Goal: Task Accomplishment & Management: Complete application form

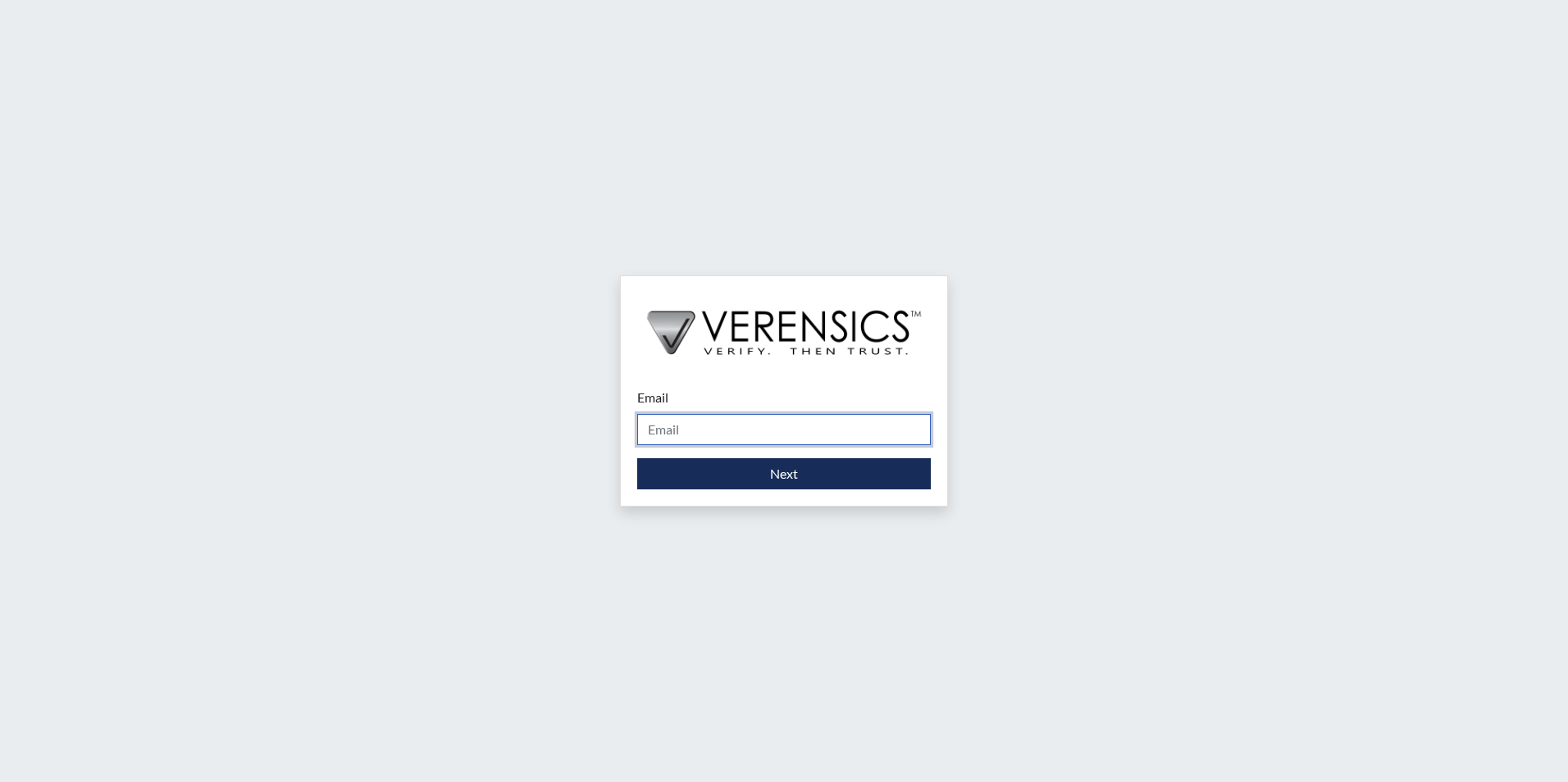
click at [755, 441] on input "Email" at bounding box center [784, 430] width 293 height 31
type input "[PERSON_NAME][EMAIL_ADDRESS][PERSON_NAME][DOMAIN_NAME]"
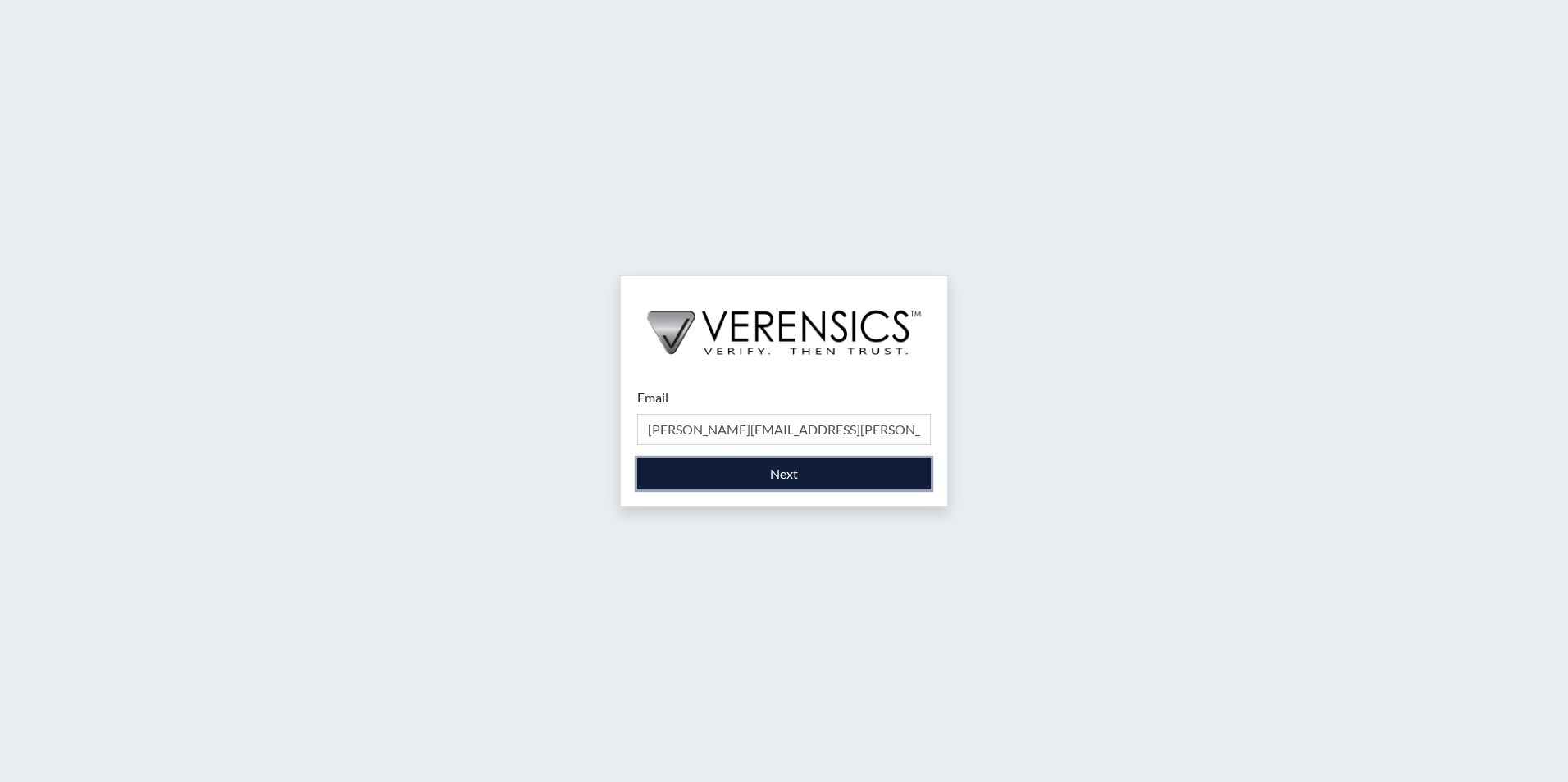
click at [825, 476] on button "Next" at bounding box center [784, 474] width 293 height 31
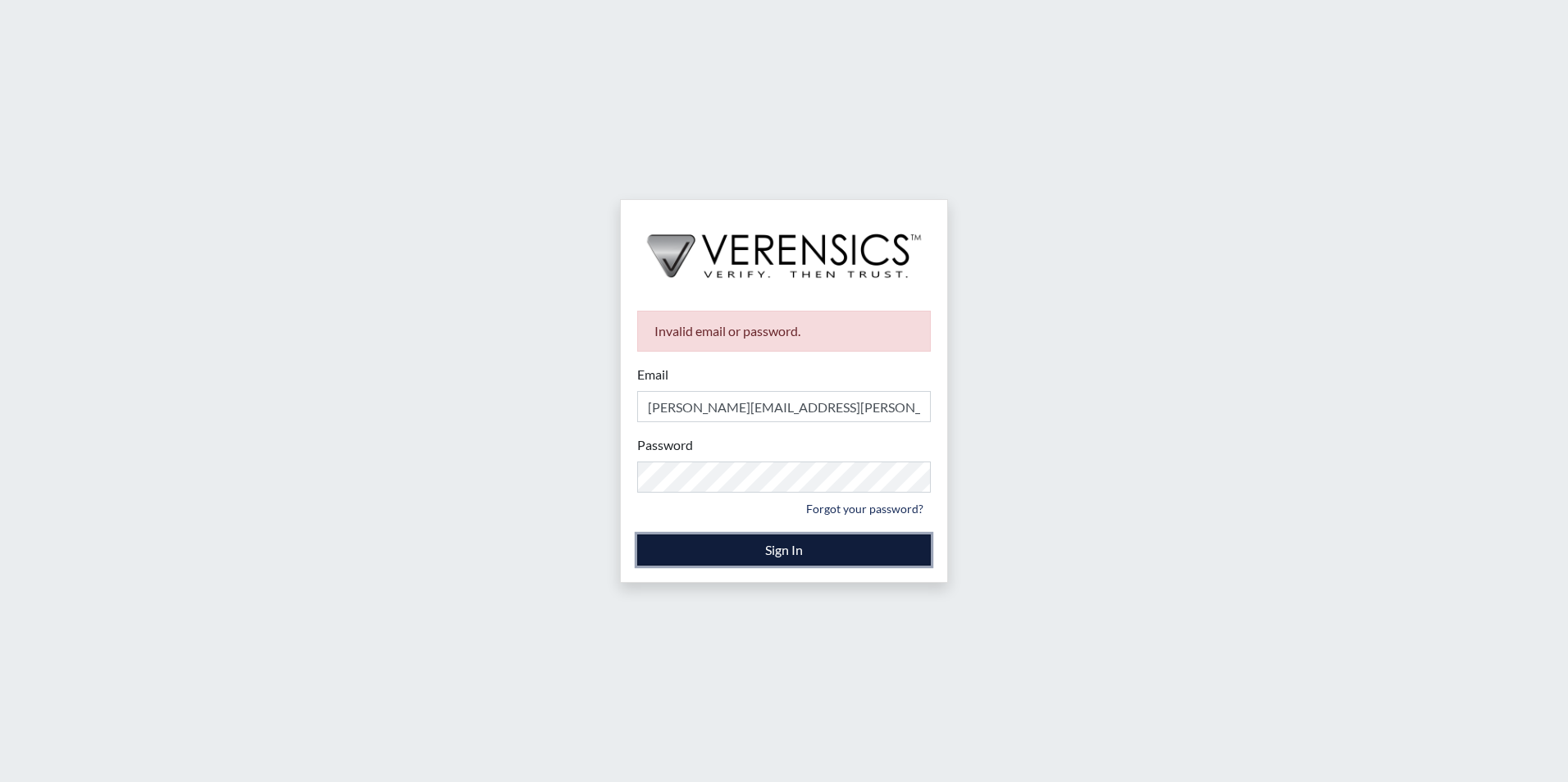
click at [803, 548] on button "Sign In" at bounding box center [784, 550] width 293 height 31
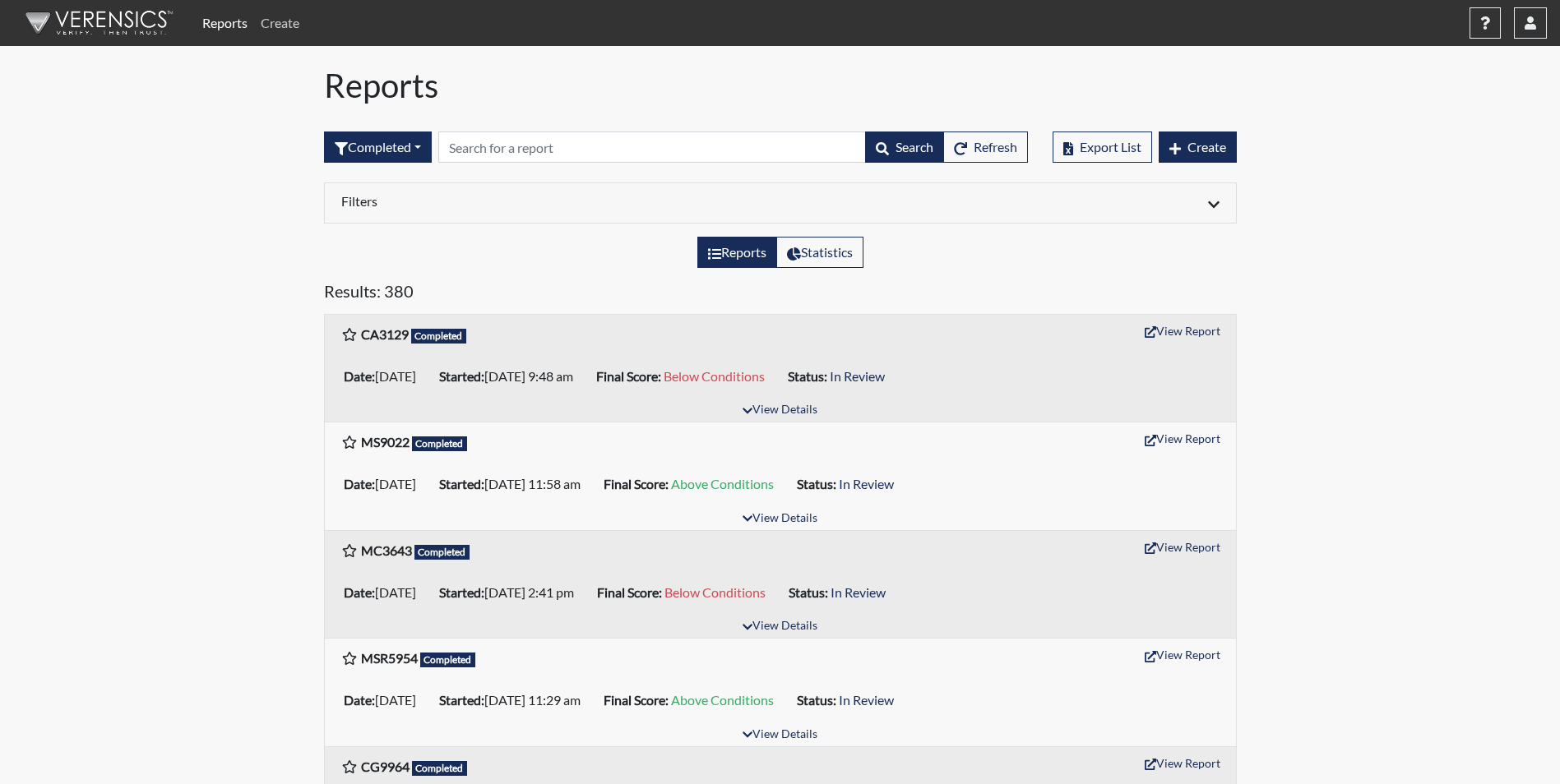
click at [271, 23] on link "Create" at bounding box center [280, 23] width 52 height 33
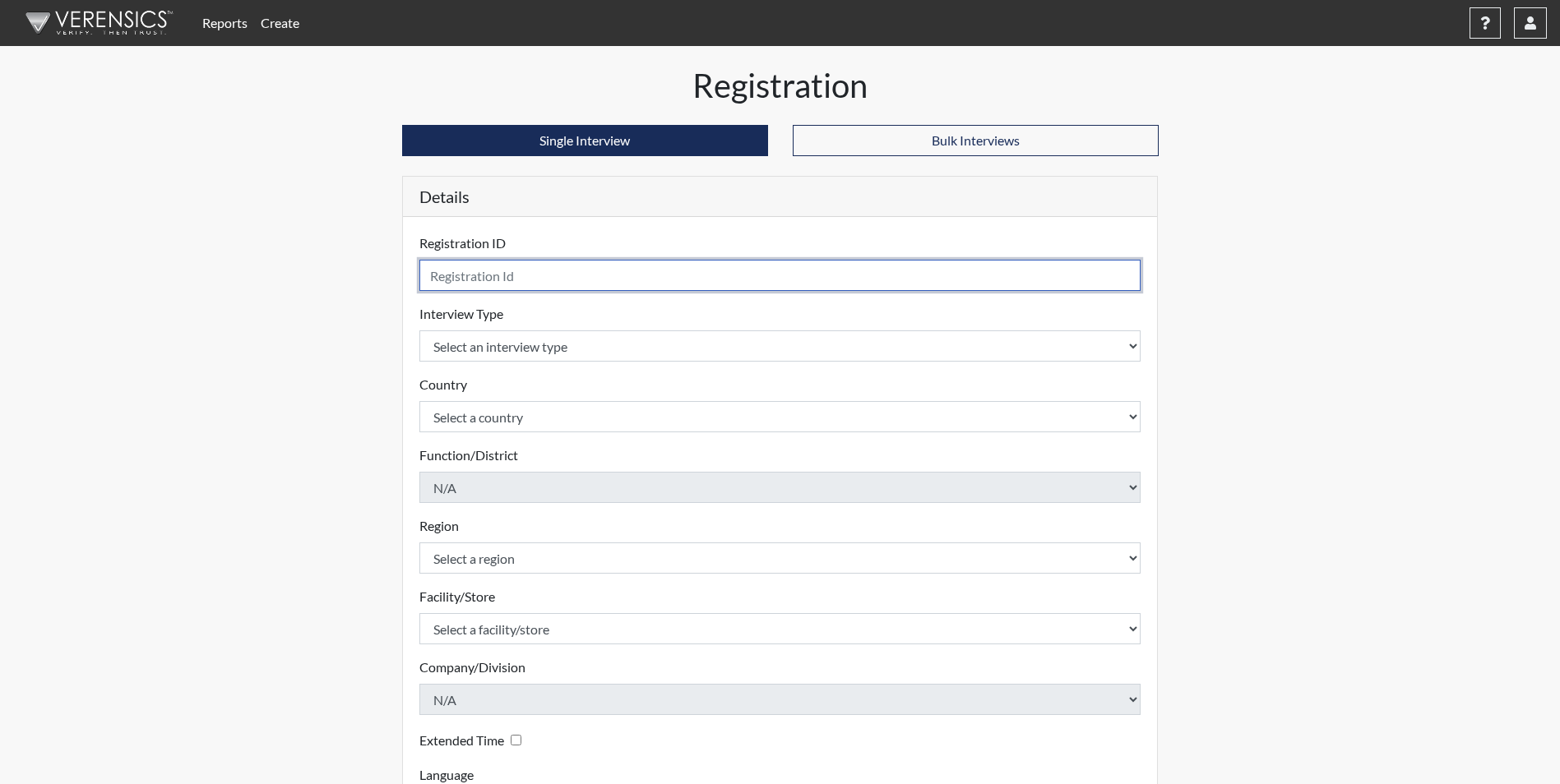
click at [551, 277] on input "text" at bounding box center [781, 275] width 722 height 31
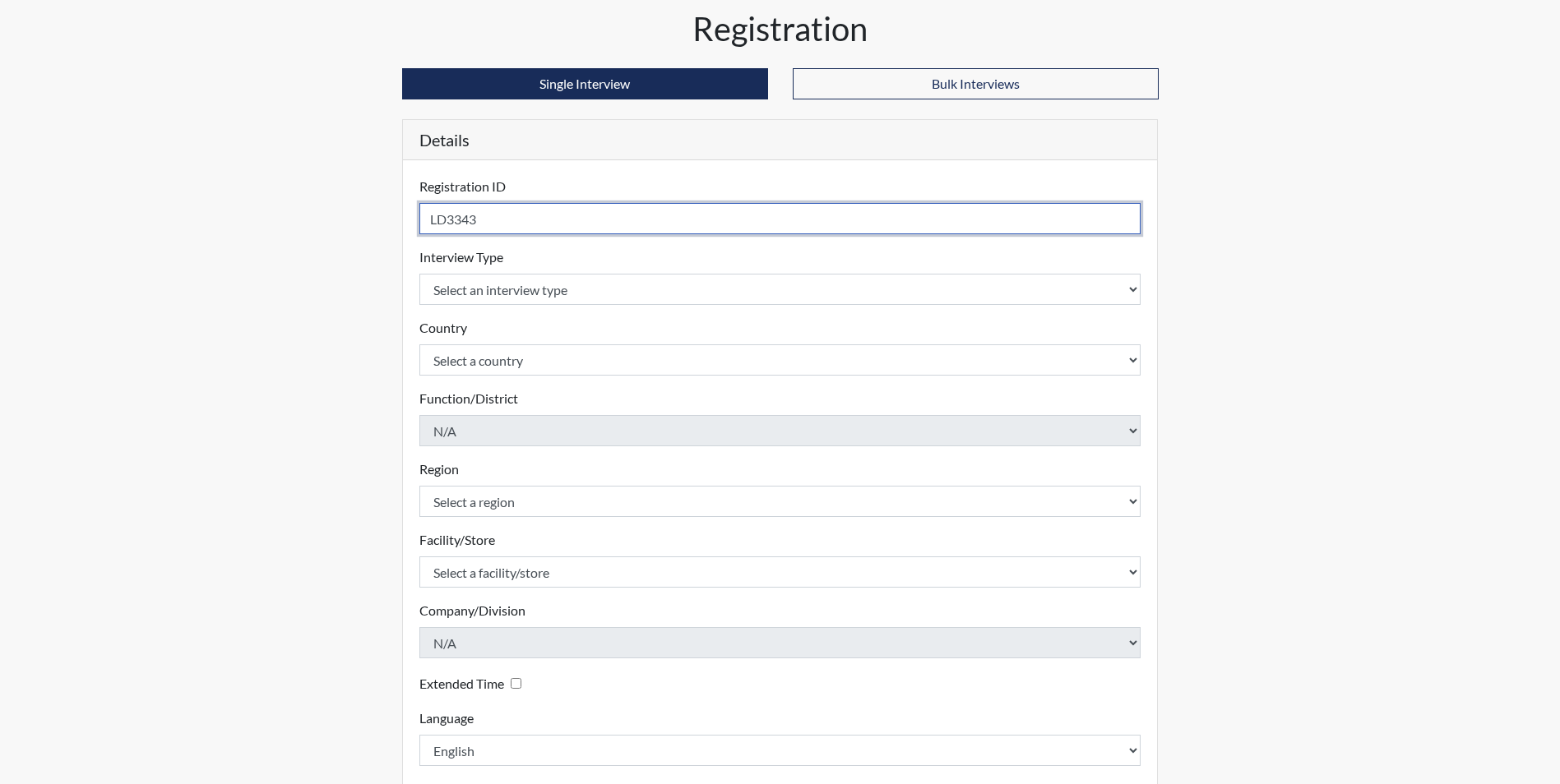
scroll to position [82, 0]
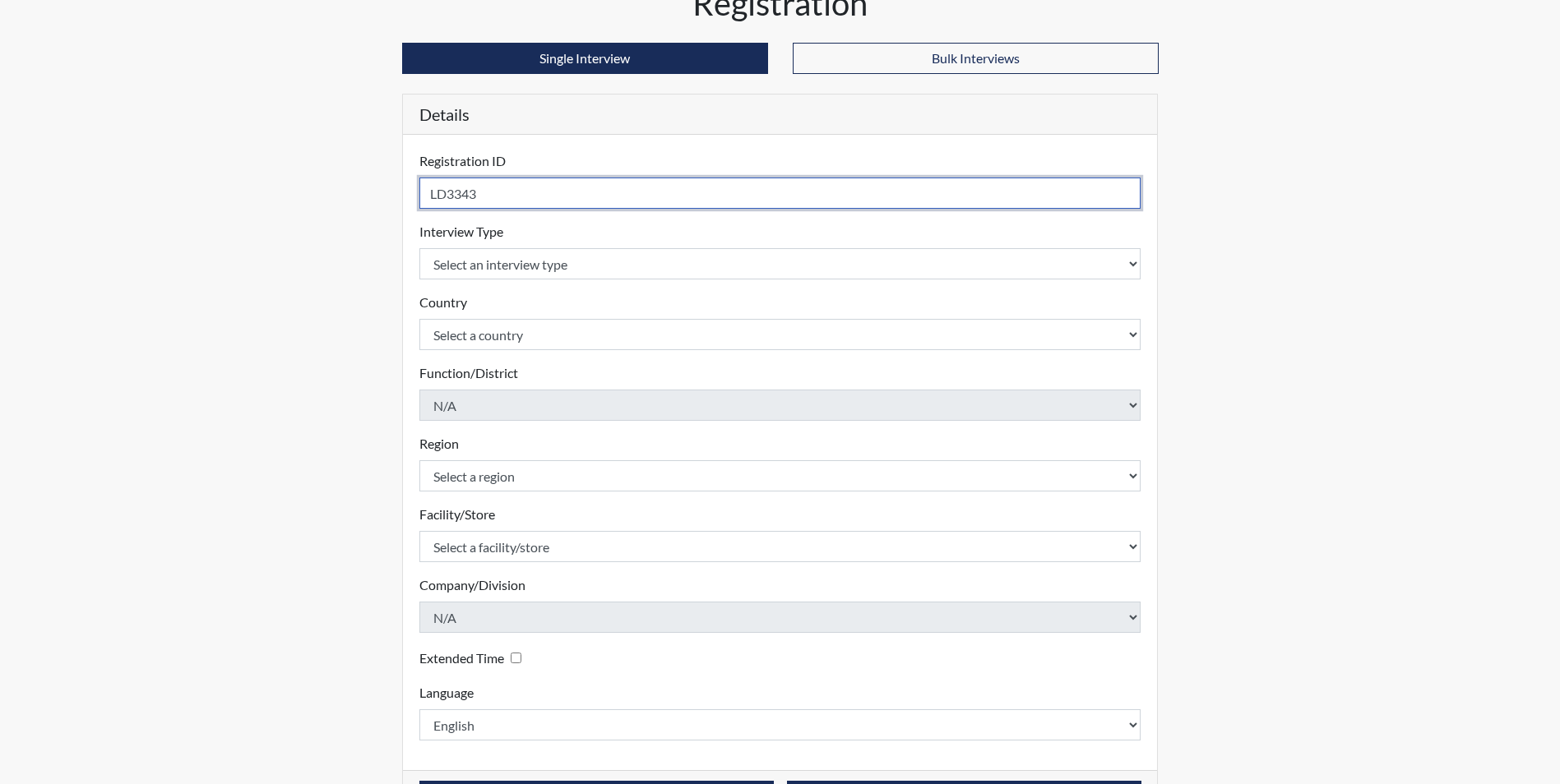
type input "LD3343"
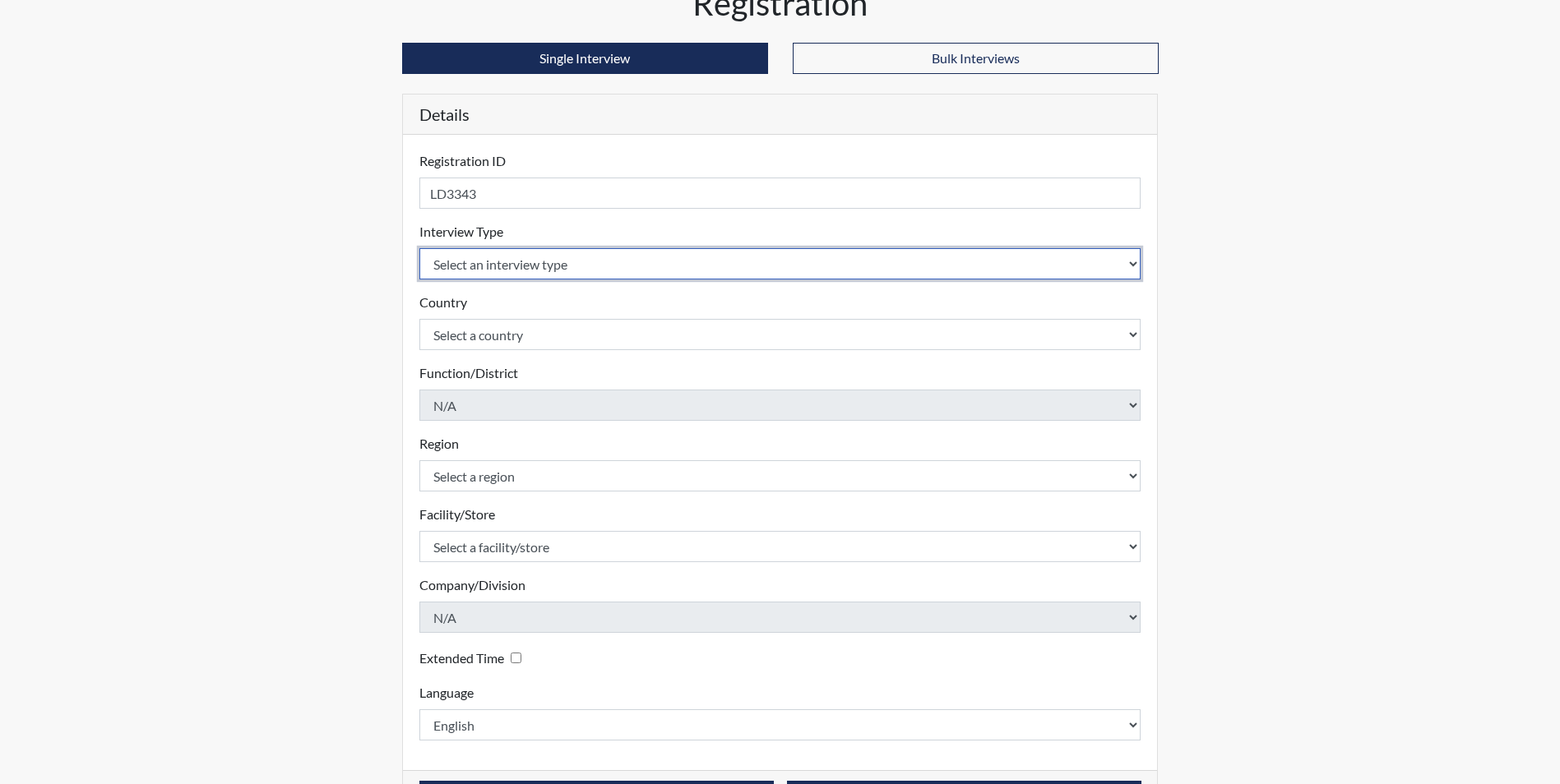
click at [551, 268] on select "Select an interview type Corrections Pre-Employment" at bounding box center [781, 263] width 722 height 31
select select "ff733e93-e1bf-11ea-9c9f-0eff0cf7eb8f"
click at [420, 248] on select "Select an interview type Corrections Pre-Employment" at bounding box center [781, 263] width 722 height 31
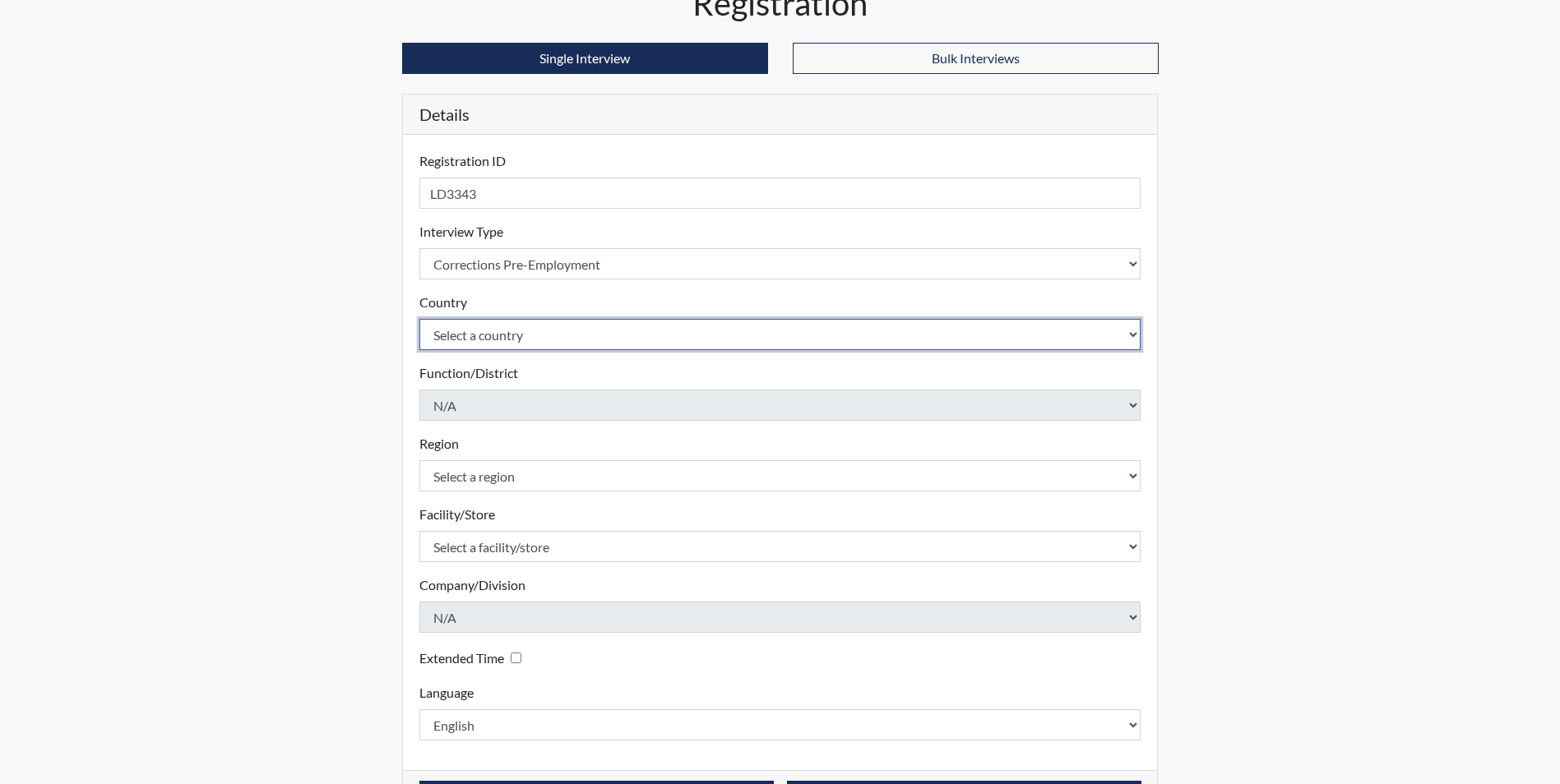
click at [523, 328] on select "Select a country [GEOGRAPHIC_DATA] [GEOGRAPHIC_DATA]" at bounding box center [781, 334] width 722 height 31
select select "united-states-of-[GEOGRAPHIC_DATA]"
click at [420, 319] on select "Select a country [GEOGRAPHIC_DATA] [GEOGRAPHIC_DATA]" at bounding box center [781, 334] width 722 height 31
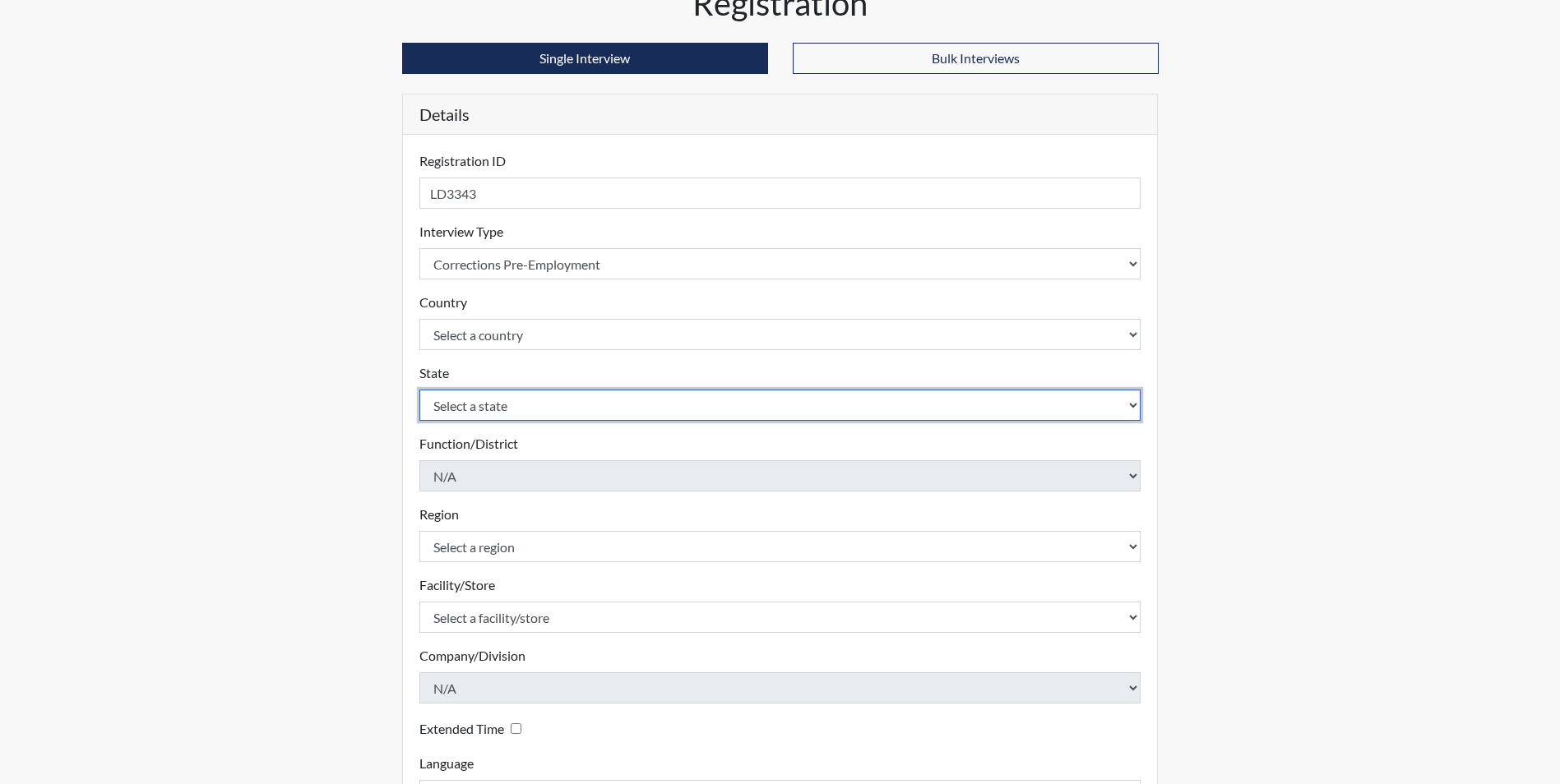
click at [522, 408] on select "Select a state [US_STATE] [US_STATE] [US_STATE] [US_STATE] [US_STATE] [US_STATE…" at bounding box center [781, 405] width 722 height 31
select select "GA"
click at [420, 390] on select "Select a state [US_STATE] [US_STATE] [US_STATE] [US_STATE] [US_STATE] [US_STATE…" at bounding box center [781, 405] width 722 height 31
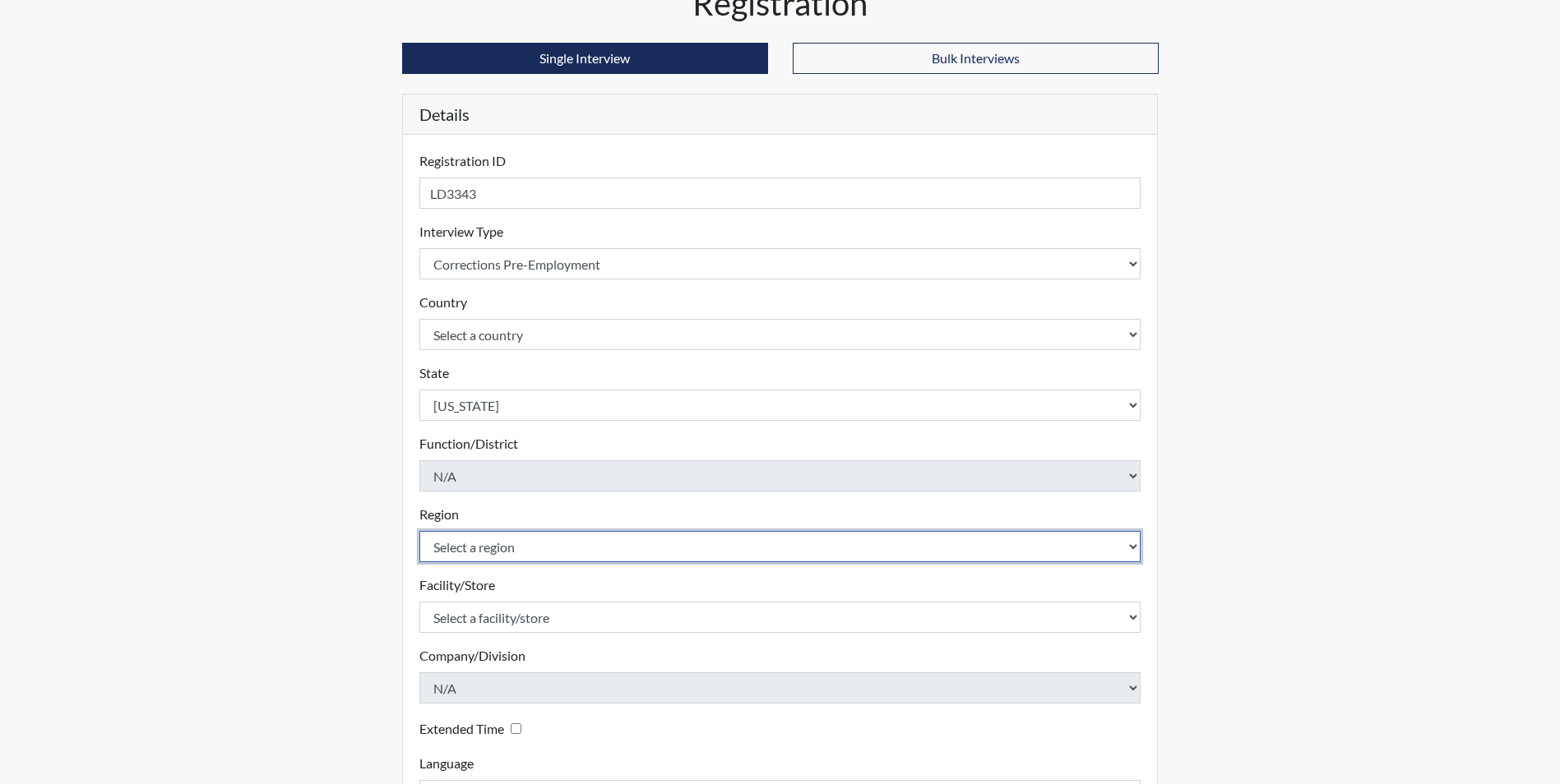
click at [498, 542] on select "Select a region [GEOGRAPHIC_DATA]" at bounding box center [781, 546] width 722 height 31
select select "8bdab1f8-09d2-48bf-ae6d-f2dae3084107"
click at [420, 531] on select "Select a region [GEOGRAPHIC_DATA]" at bounding box center [781, 546] width 722 height 31
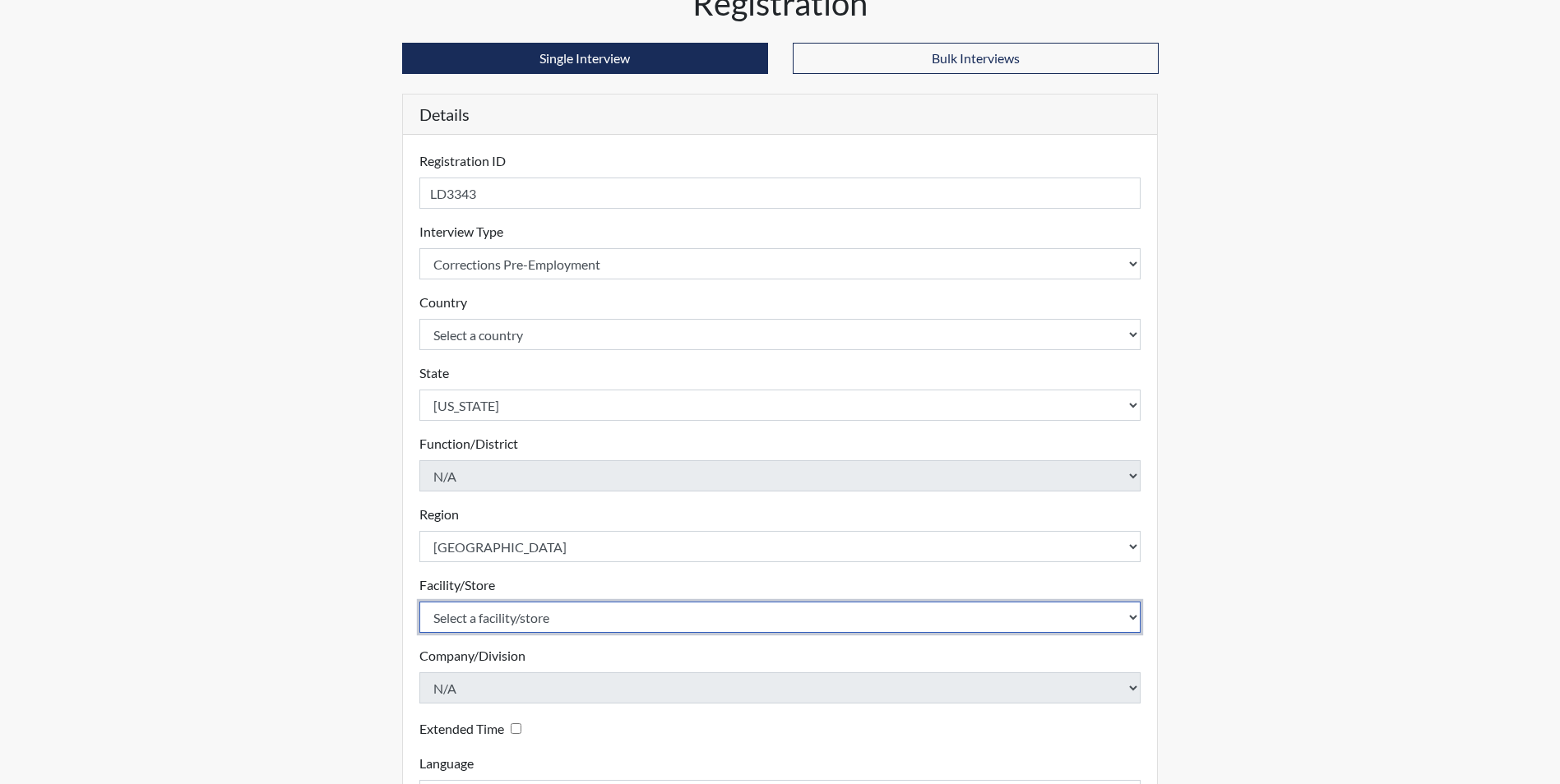
click at [523, 617] on select "Select a facility/store GD&CP*" at bounding box center [781, 617] width 722 height 31
select select "caef7334-c143-44bb-af56-c58759ea25cb"
click at [420, 601] on select "Select a facility/store GD&CP*" at bounding box center [781, 617] width 722 height 31
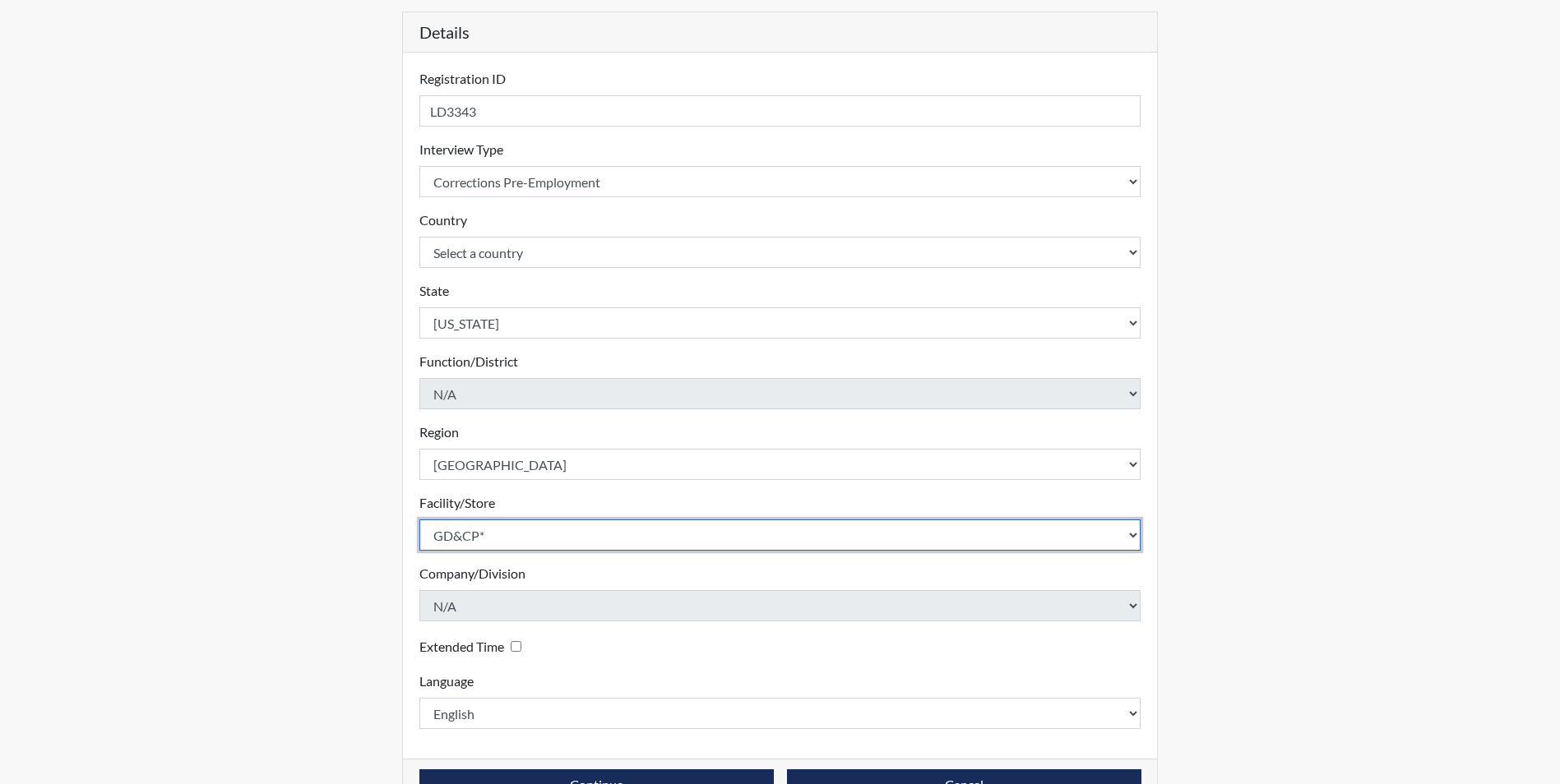
scroll to position [212, 0]
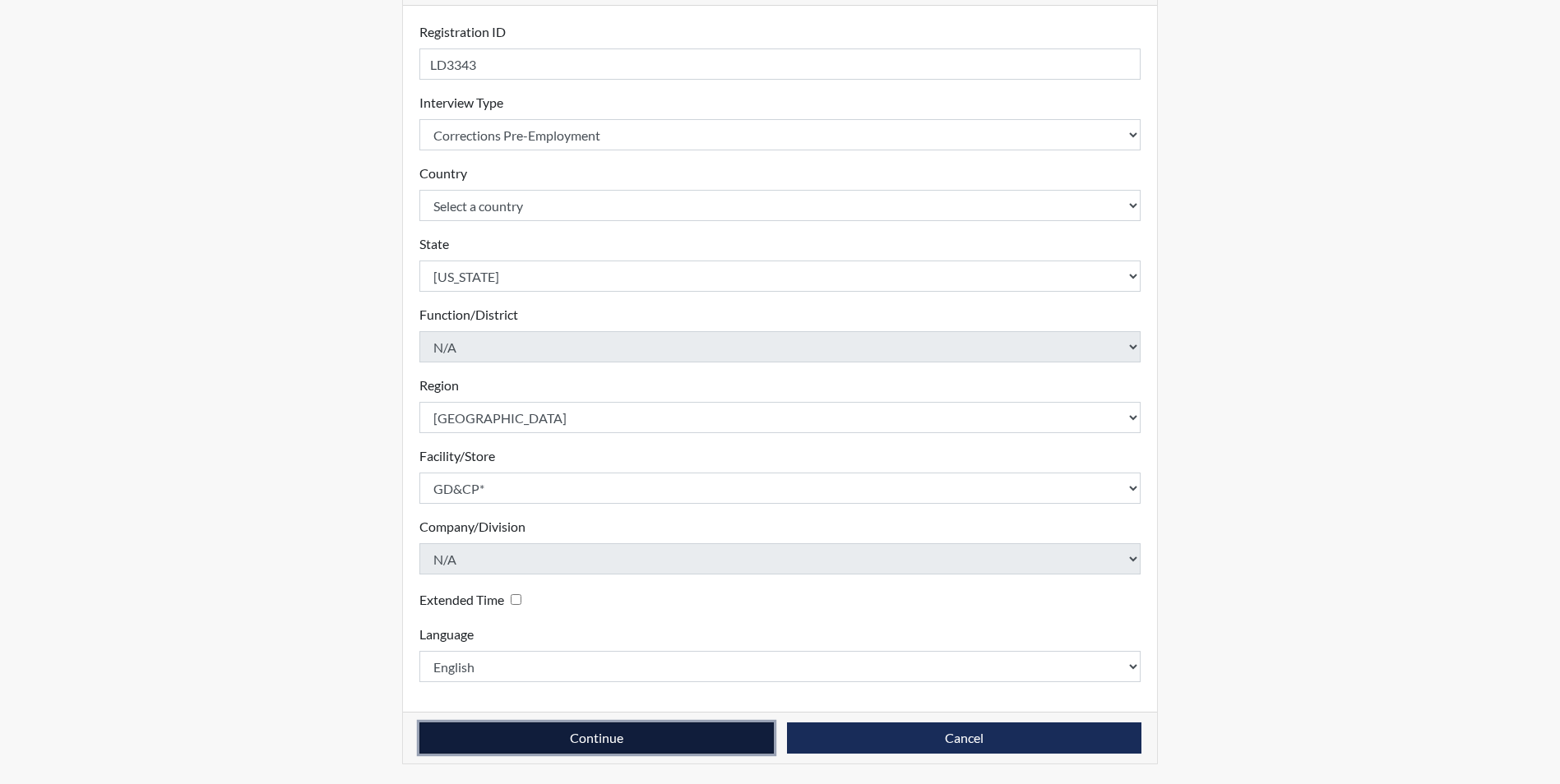
click at [601, 739] on button "Continue" at bounding box center [596, 738] width 354 height 31
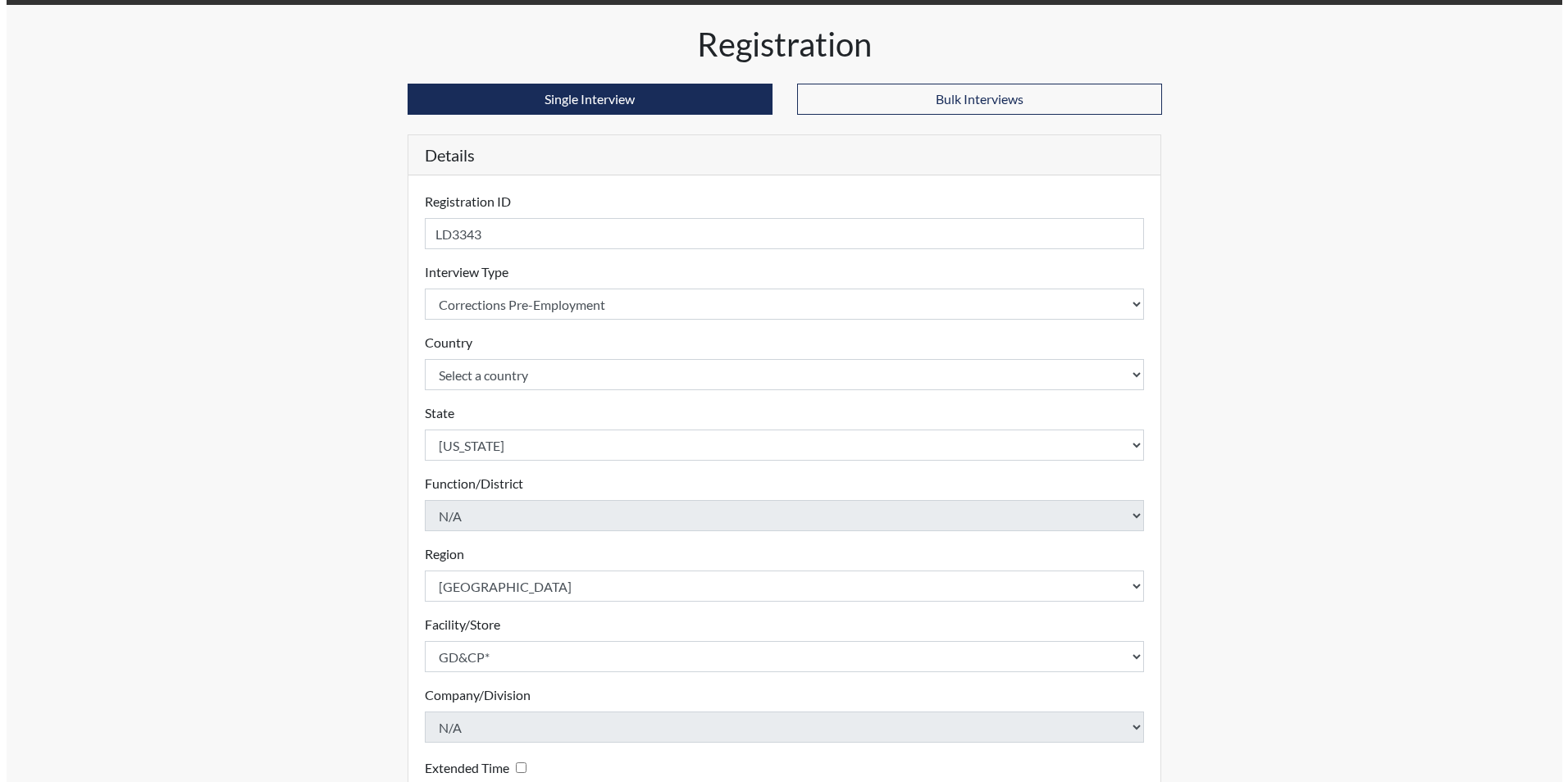
scroll to position [0, 0]
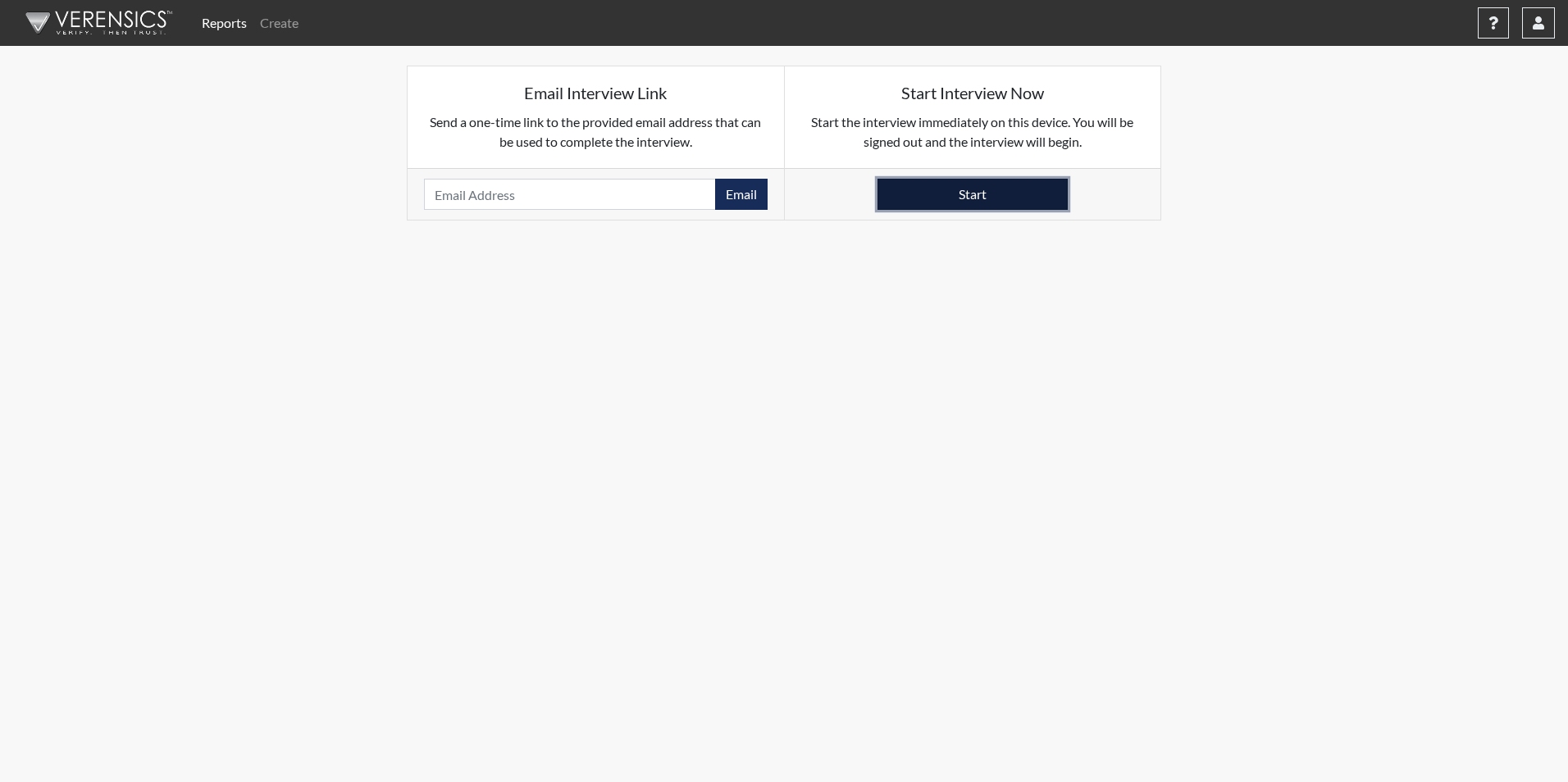
click at [976, 200] on button "Start" at bounding box center [973, 194] width 191 height 31
